Goal: Navigation & Orientation: Find specific page/section

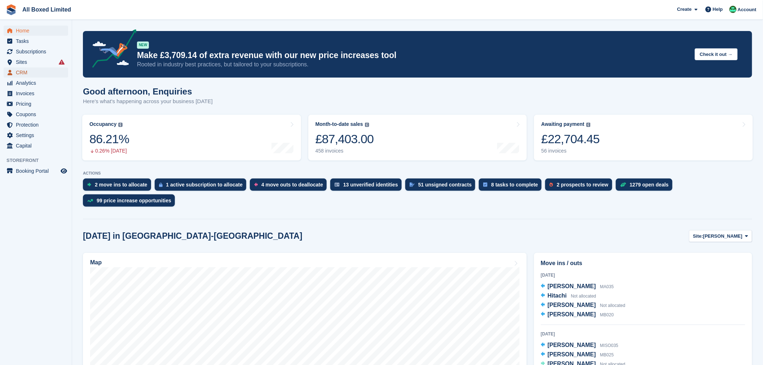
click at [33, 75] on span "CRM" at bounding box center [37, 72] width 43 height 10
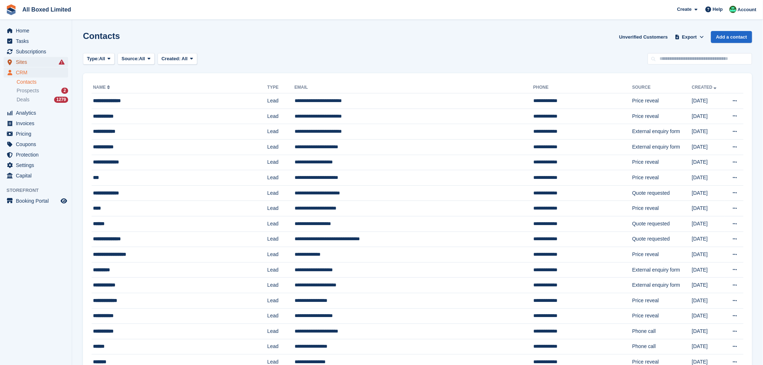
click at [26, 60] on span "Sites" at bounding box center [37, 62] width 43 height 10
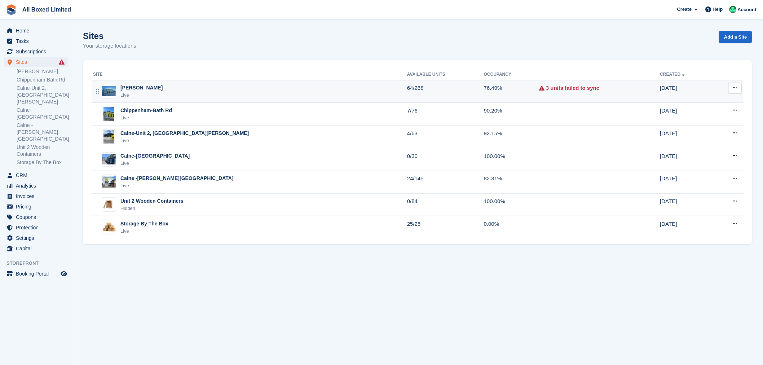
click at [163, 89] on div "[PERSON_NAME]" at bounding box center [141, 88] width 42 height 8
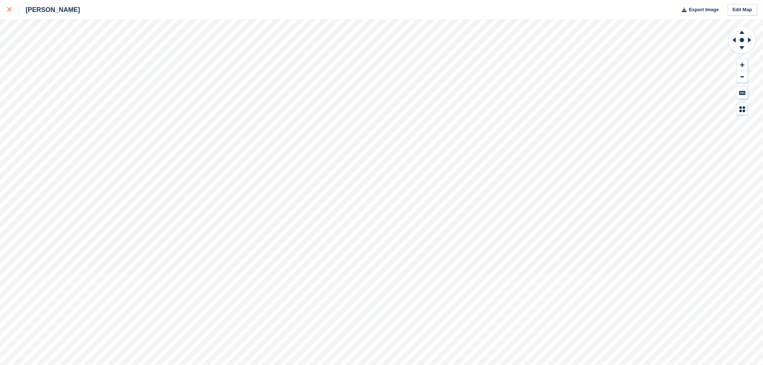
click at [7, 9] on icon at bounding box center [9, 9] width 4 height 4
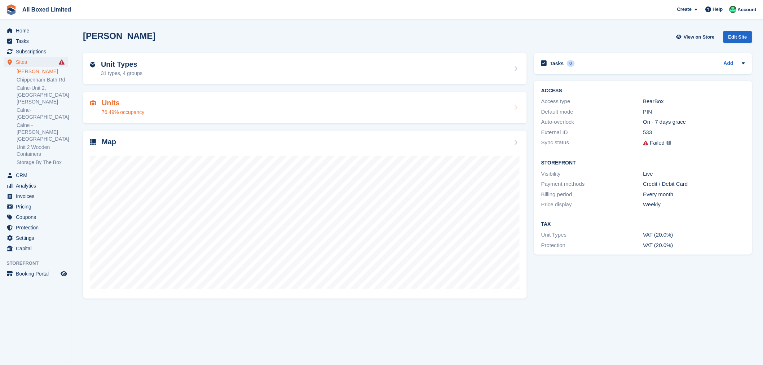
click at [115, 106] on h2 "Units" at bounding box center [123, 103] width 43 height 8
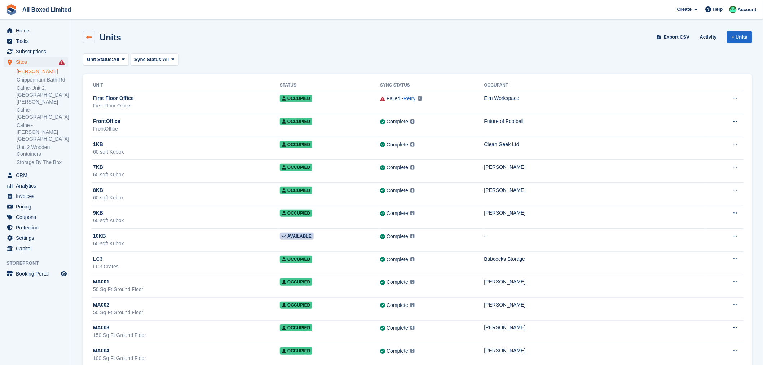
click at [91, 35] on icon at bounding box center [89, 37] width 5 height 5
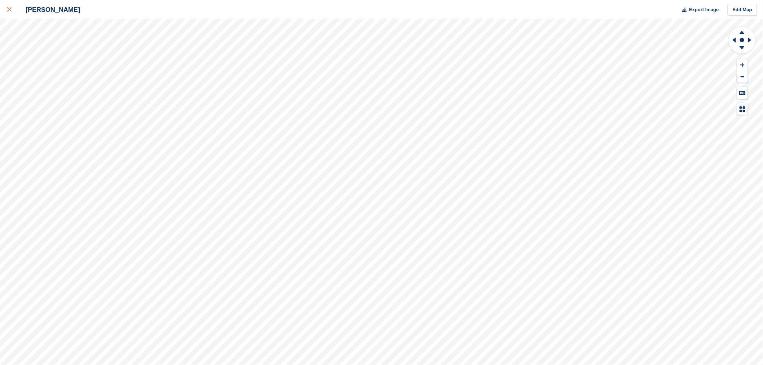
click at [10, 12] on div at bounding box center [13, 9] width 12 height 9
